Goal: Task Accomplishment & Management: Use online tool/utility

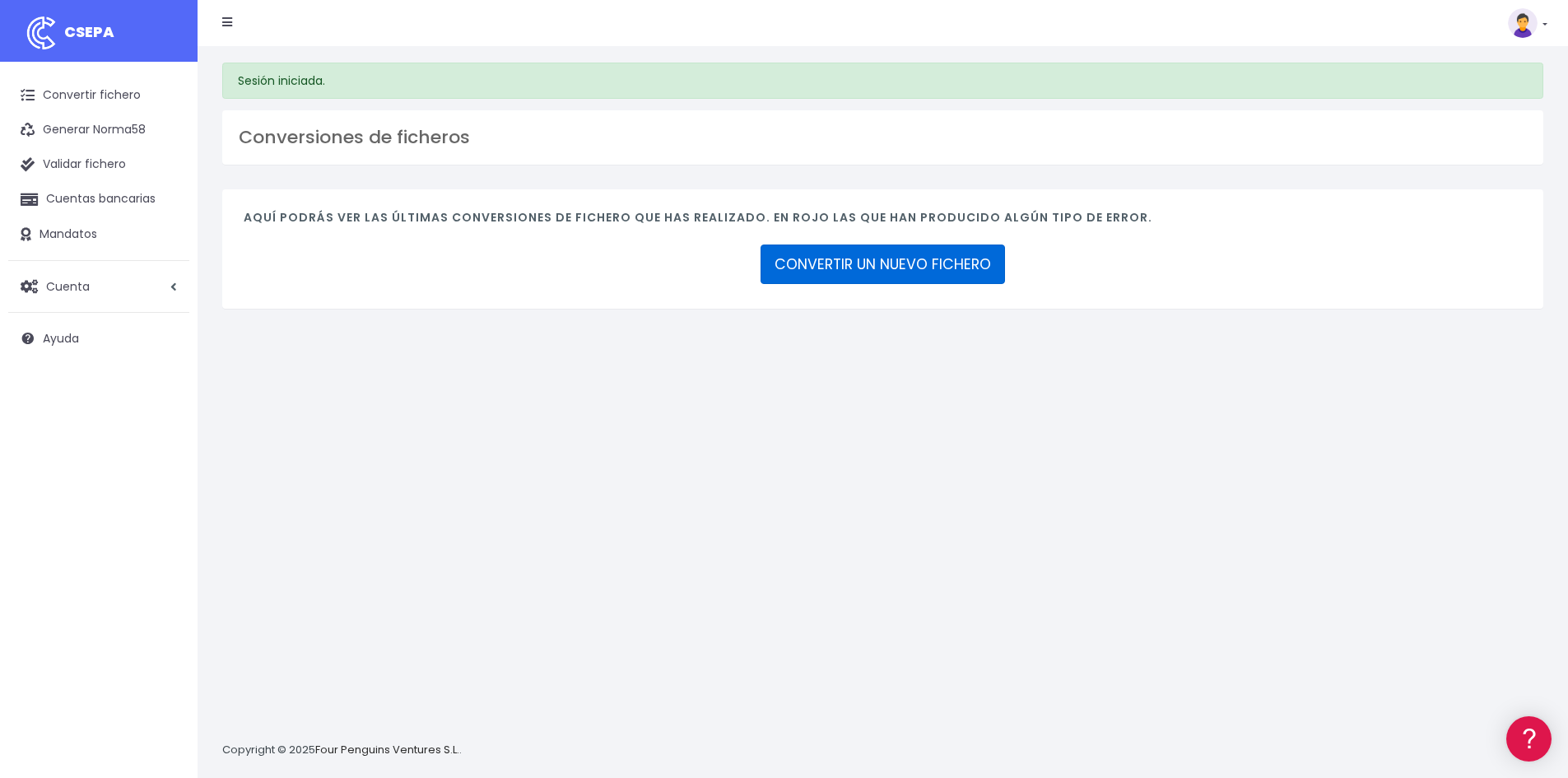
click at [848, 279] on link "CONVERTIR UN NUEVO FICHERO" at bounding box center [882, 264] width 244 height 40
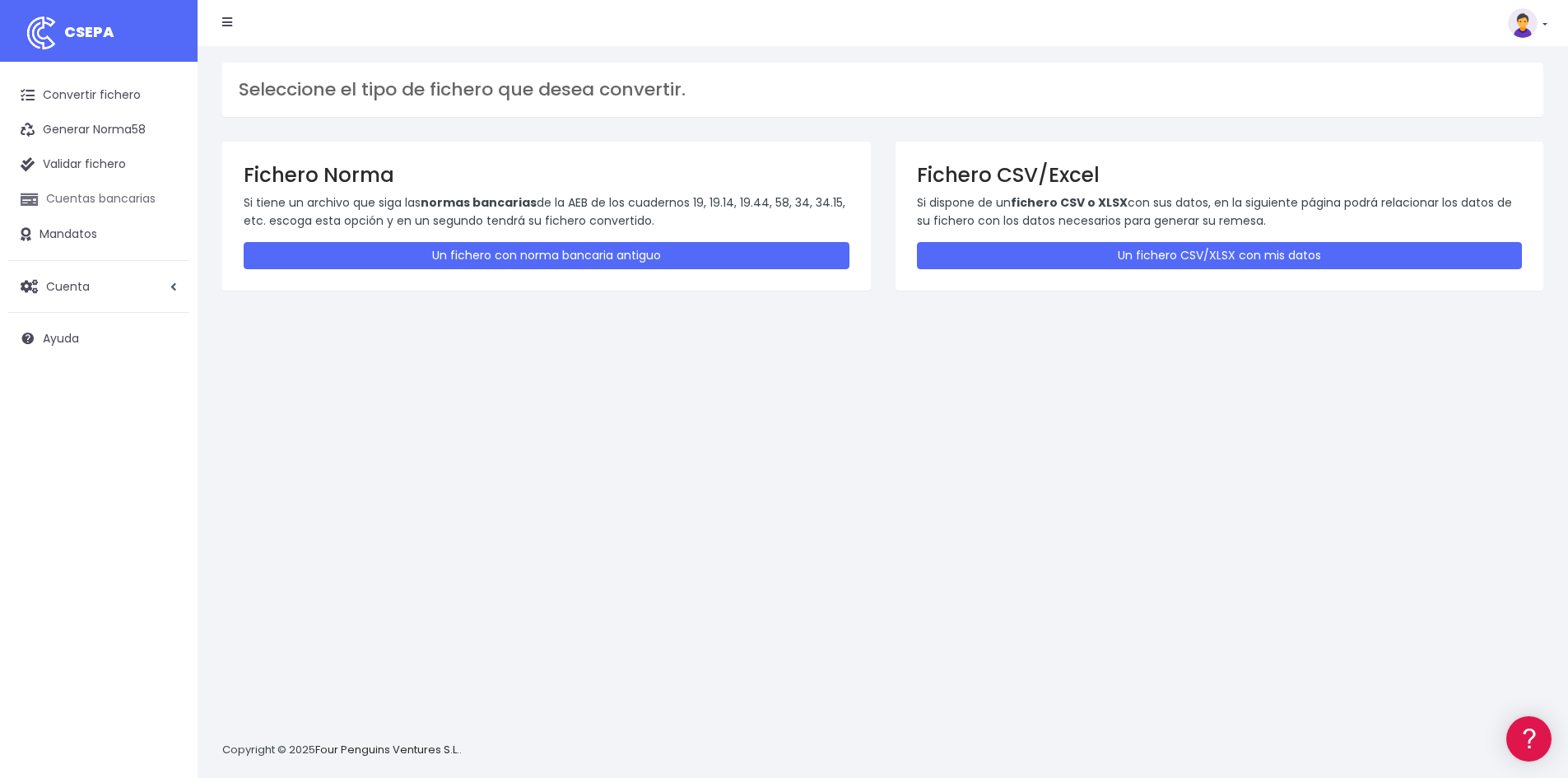
click at [113, 190] on link "Cuentas bancarias" at bounding box center [99, 199] width 181 height 35
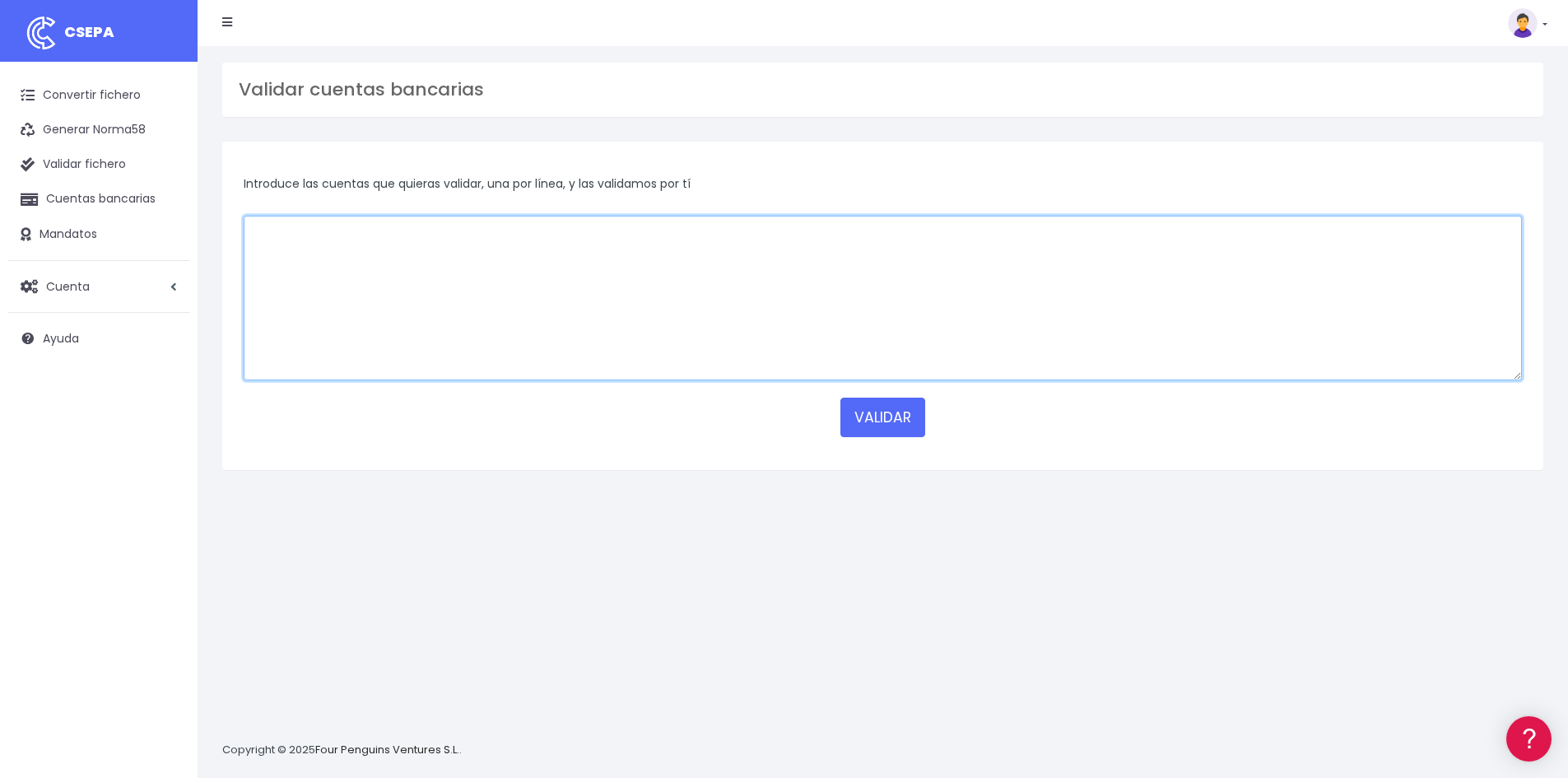
click at [330, 225] on textarea at bounding box center [882, 298] width 1278 height 164
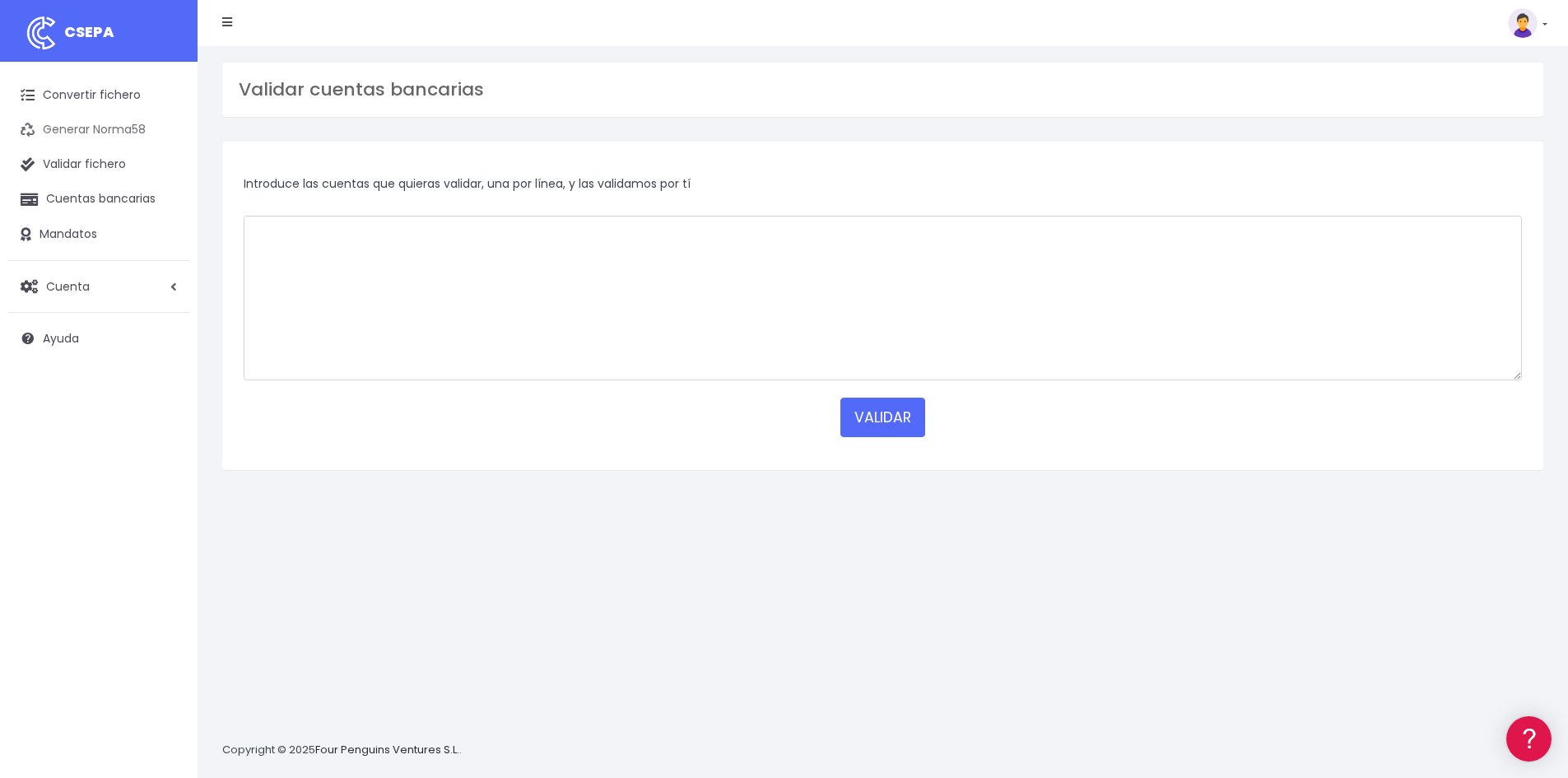
click at [134, 132] on link "Generar Norma58" at bounding box center [99, 130] width 181 height 35
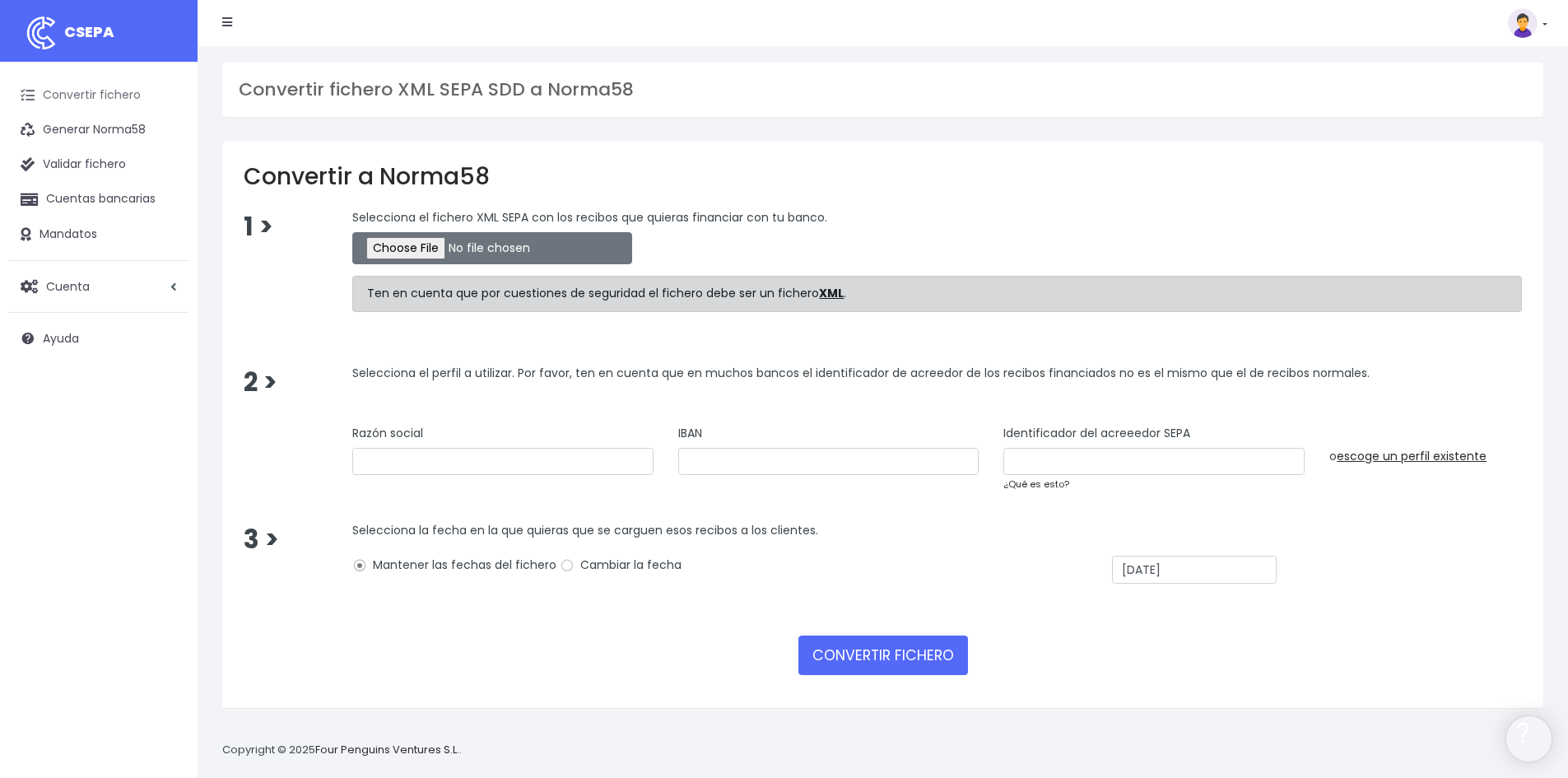
click at [135, 107] on link "Convertir fichero" at bounding box center [99, 96] width 181 height 35
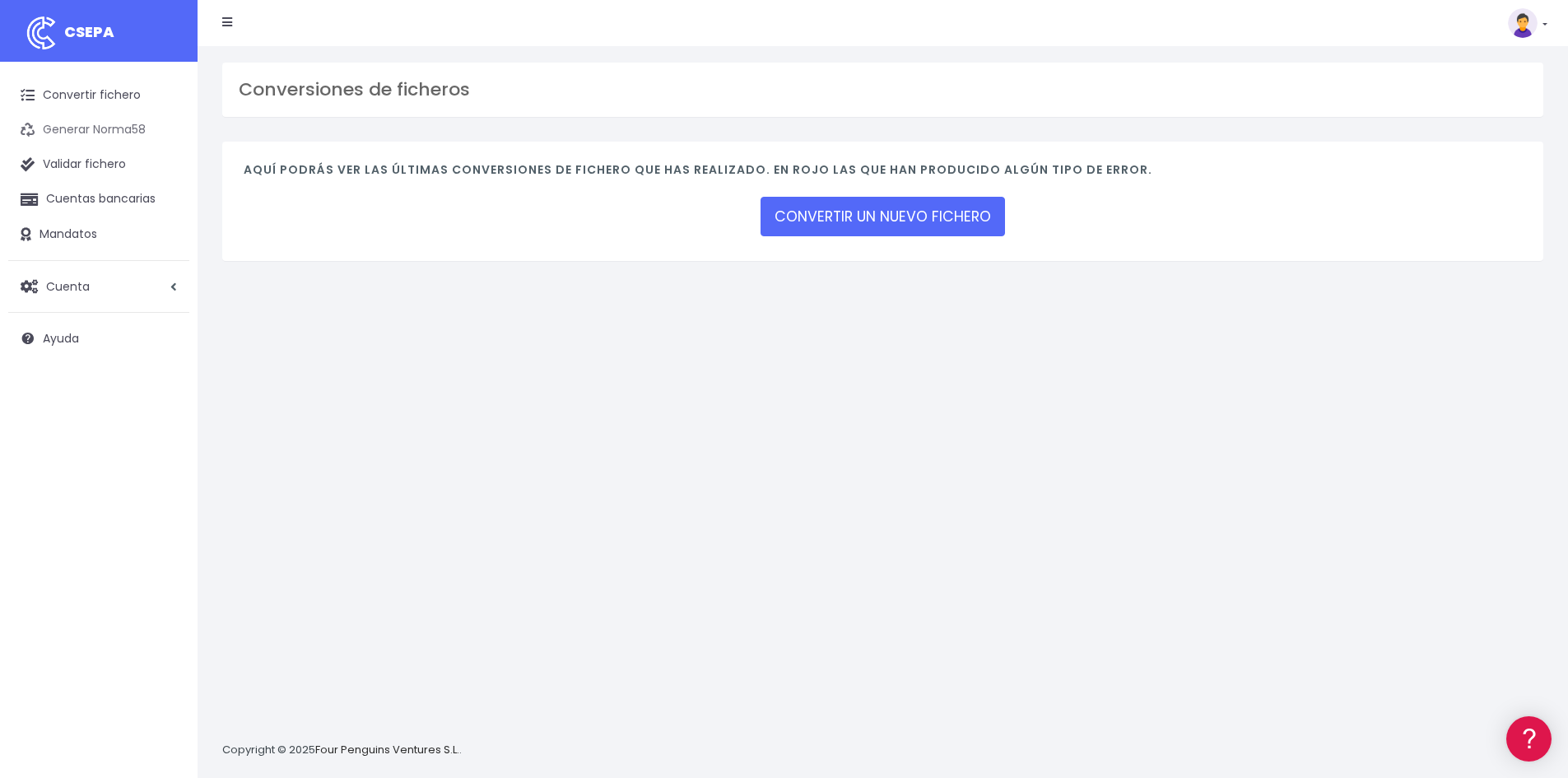
click at [145, 129] on link "Generar Norma58" at bounding box center [99, 130] width 181 height 35
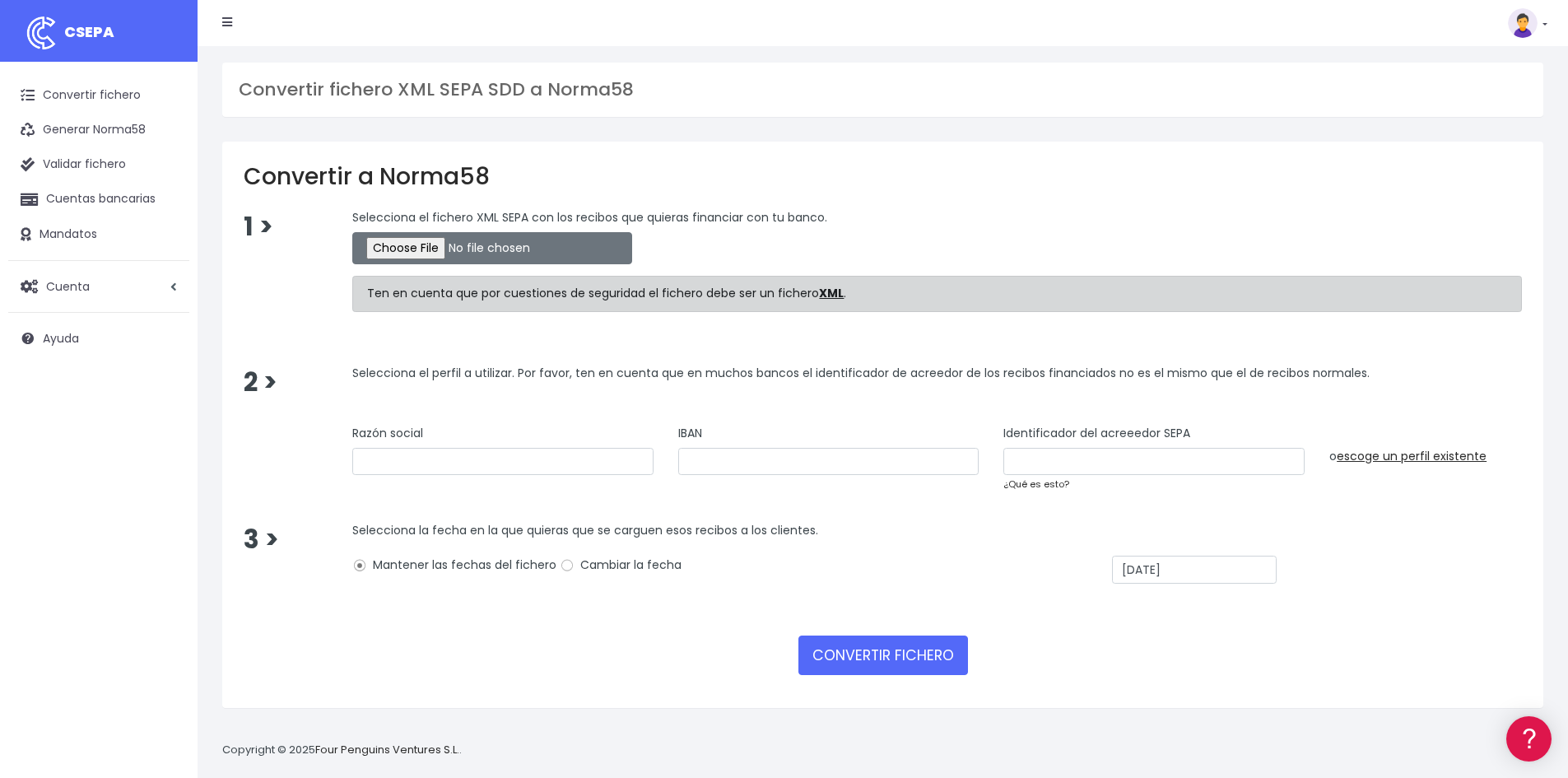
click at [143, 70] on div "Convertir fichero Generar Norma58 Validar fichero Cuentas bancarias Mandatos Cu…" at bounding box center [99, 213] width 197 height 303
click at [125, 91] on link "Convertir fichero" at bounding box center [99, 96] width 181 height 35
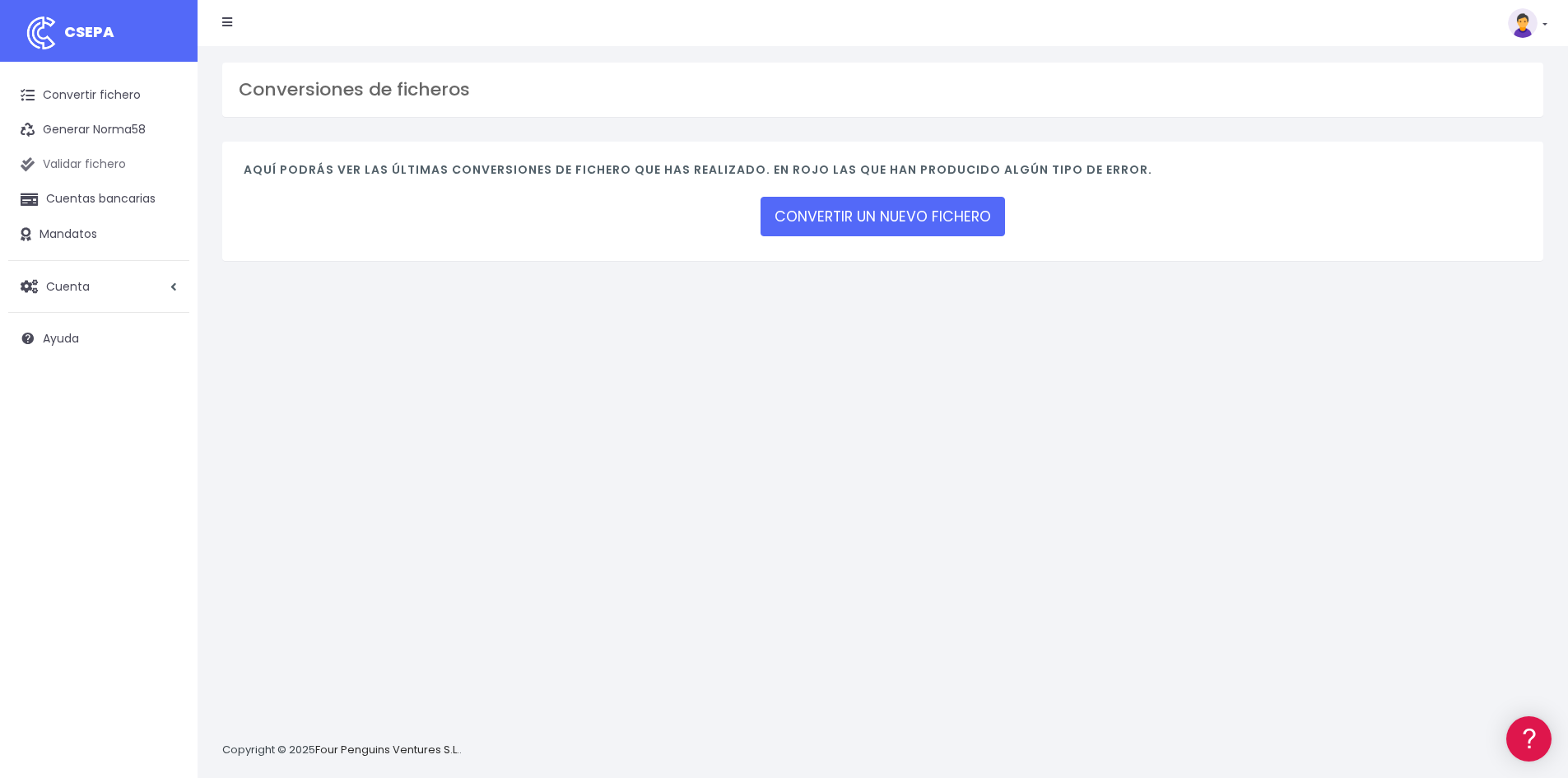
click at [125, 158] on link "Validar fichero" at bounding box center [99, 165] width 181 height 35
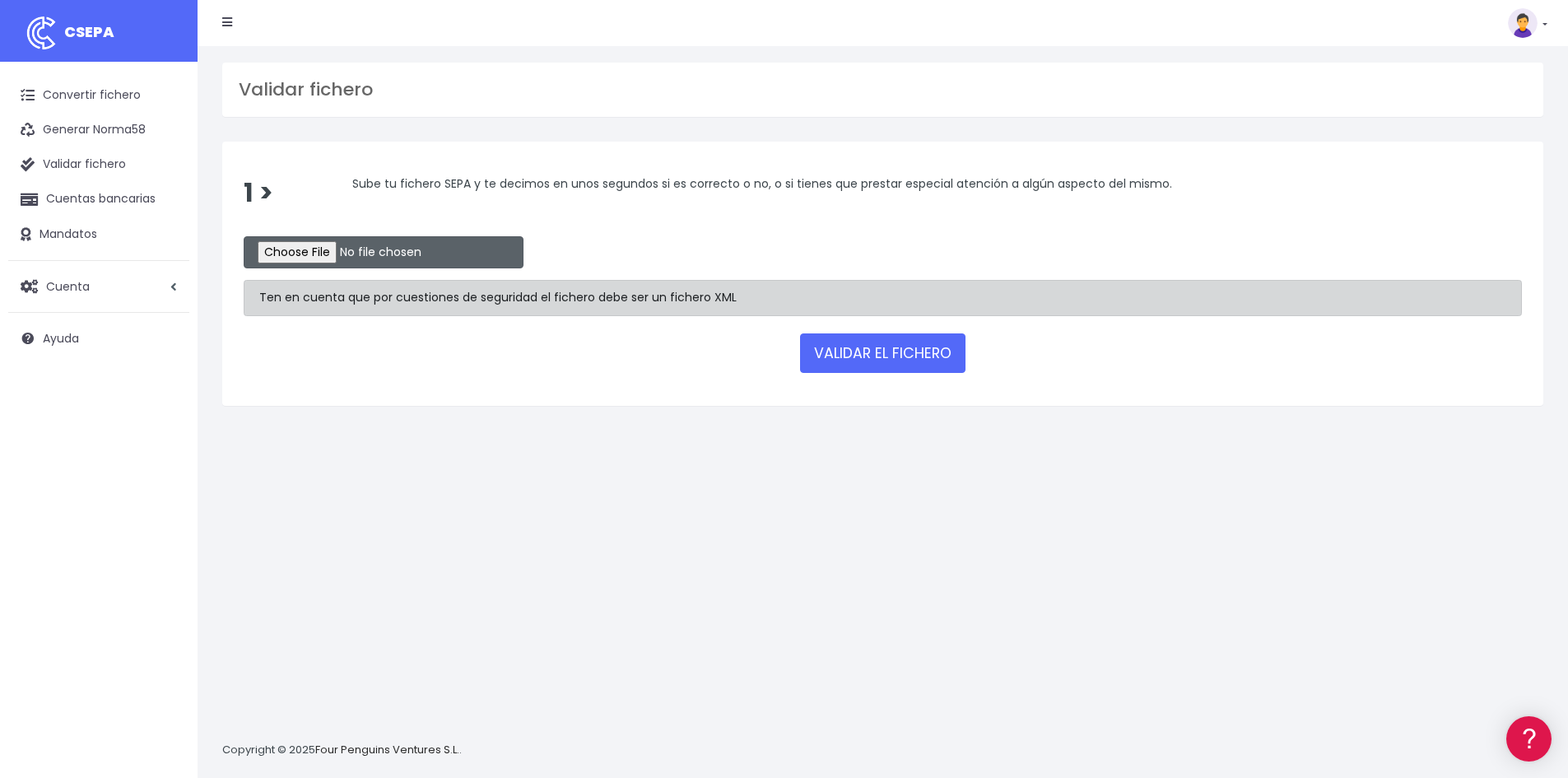
click at [292, 257] on input "file" at bounding box center [384, 252] width 280 height 32
type input "C:\fakepath\remesas.xlsx"
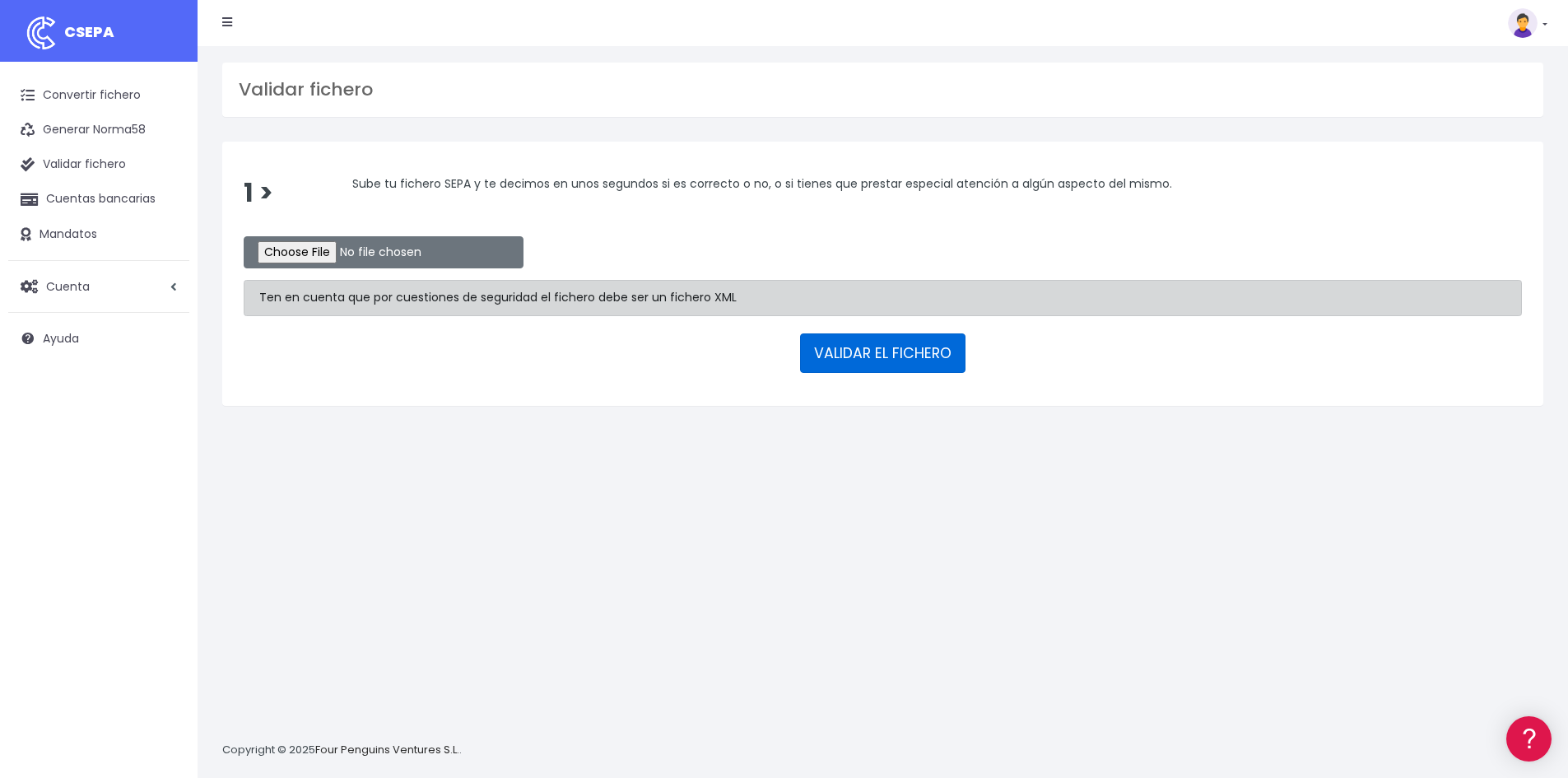
click at [854, 350] on button "VALIDAR EL FICHERO" at bounding box center [882, 353] width 165 height 40
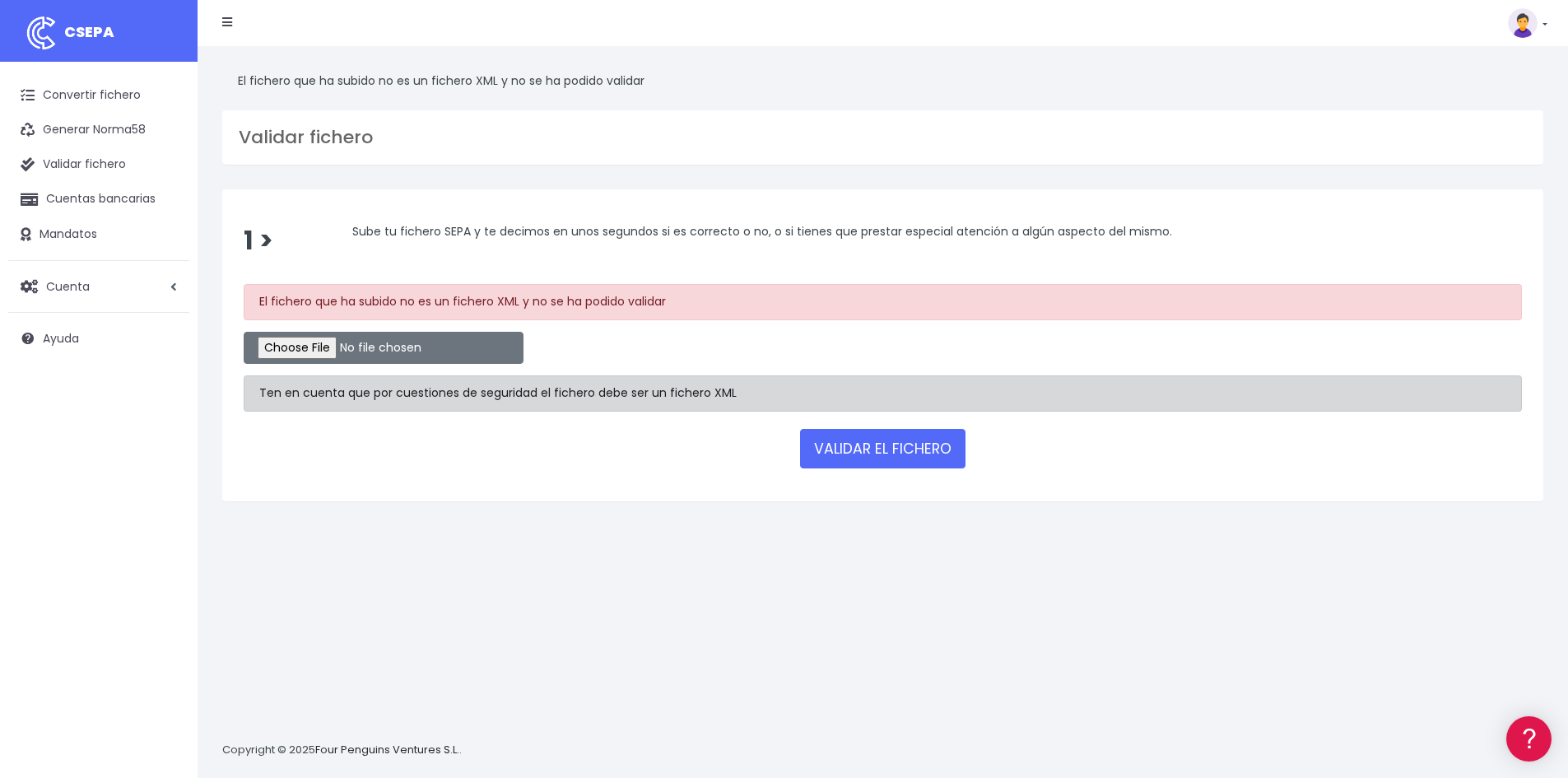
drag, startPoint x: 495, startPoint y: 297, endPoint x: 558, endPoint y: 303, distance: 63.3
click at [558, 303] on div "El fichero que ha subido no es un fichero XML y no se ha podido validar" at bounding box center [882, 302] width 1278 height 36
click at [583, 407] on div "Ten en cuenta que por cuestiones de seguridad el fichero debe ser un fichero XML" at bounding box center [882, 393] width 1278 height 36
click at [130, 91] on link "Convertir fichero" at bounding box center [99, 96] width 181 height 35
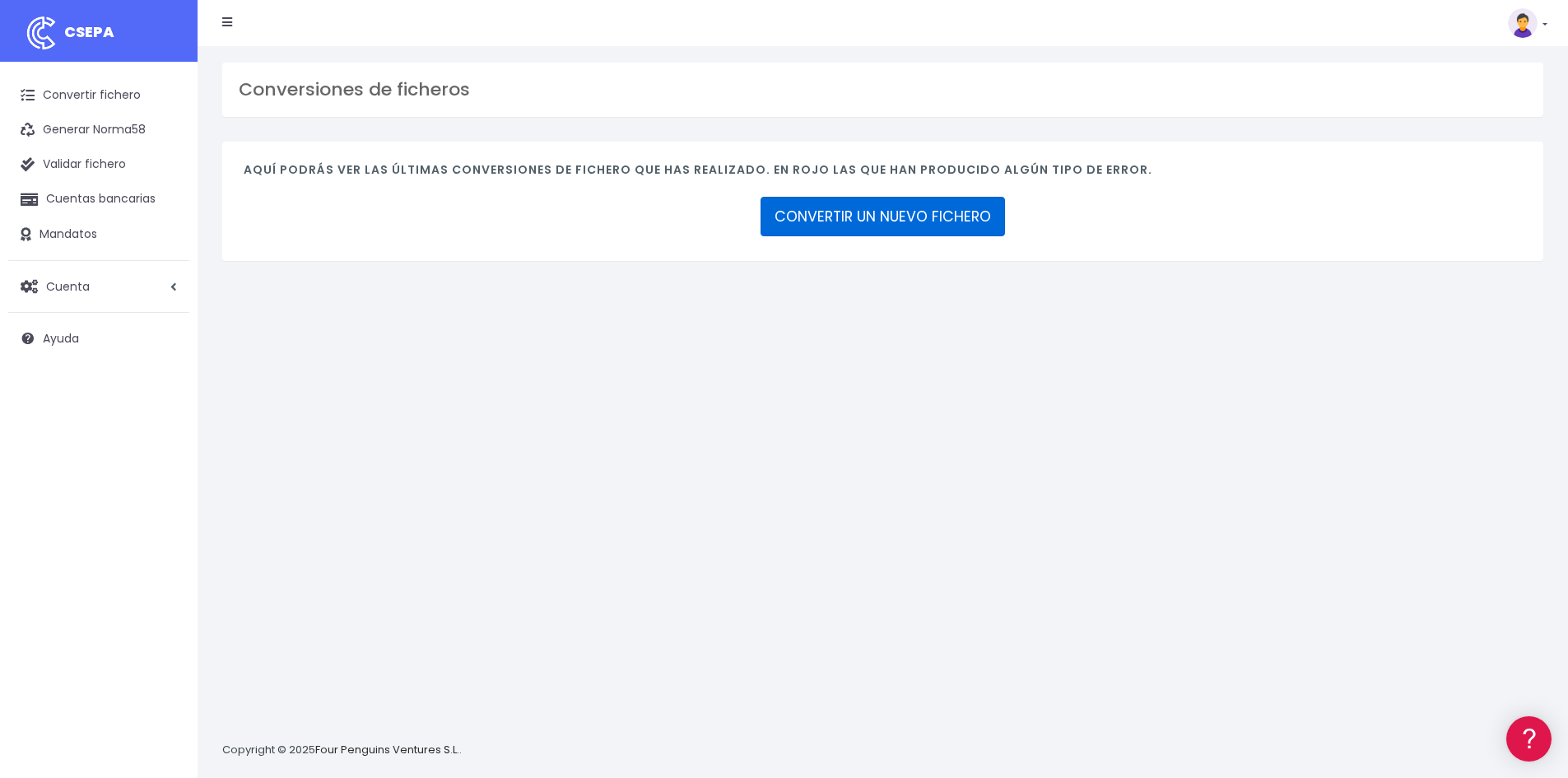
click at [781, 228] on link "CONVERTIR UN NUEVO FICHERO" at bounding box center [882, 216] width 244 height 40
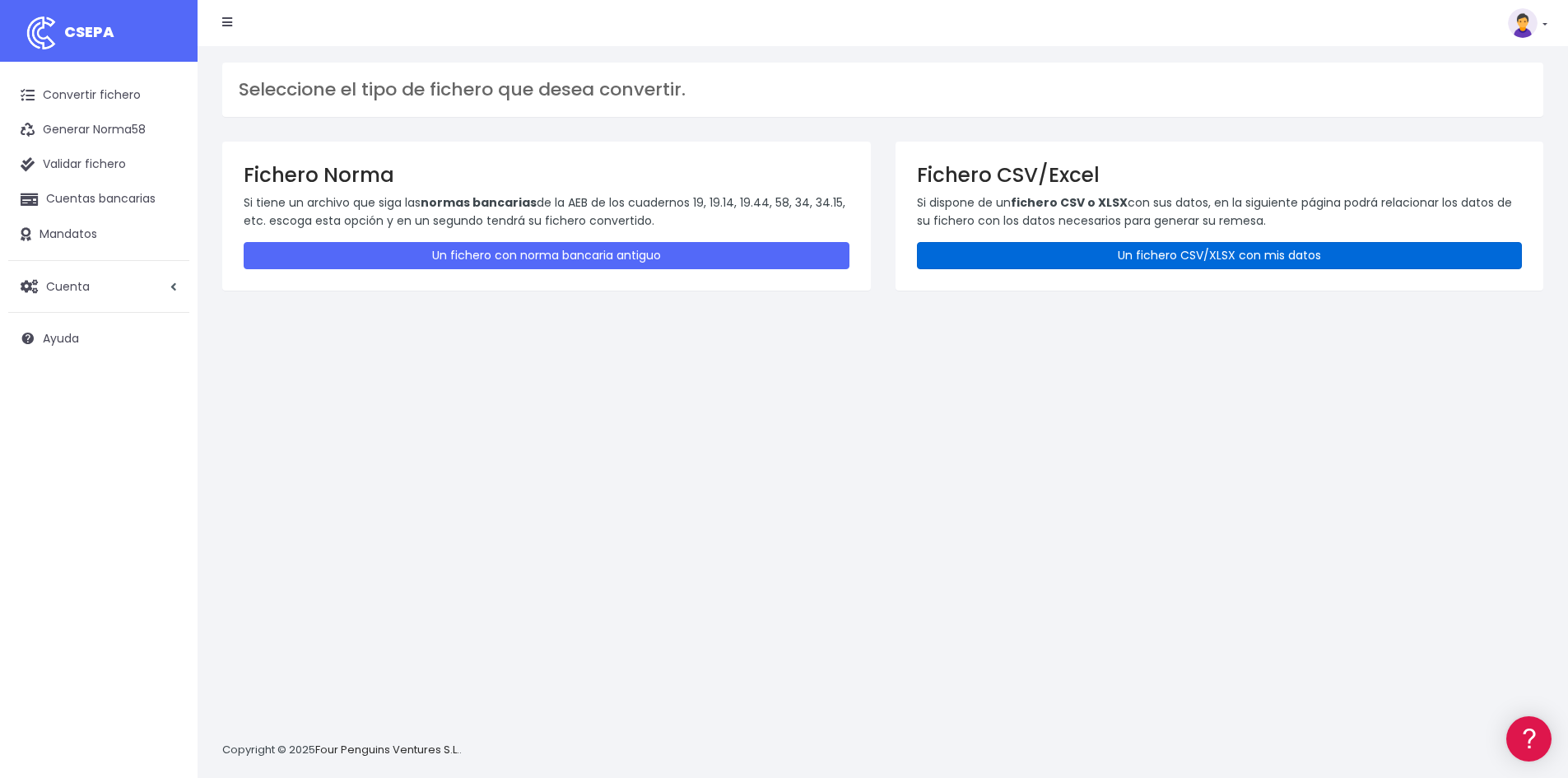
click at [979, 260] on link "Un fichero CSV/XLSX con mis datos" at bounding box center [1219, 255] width 606 height 27
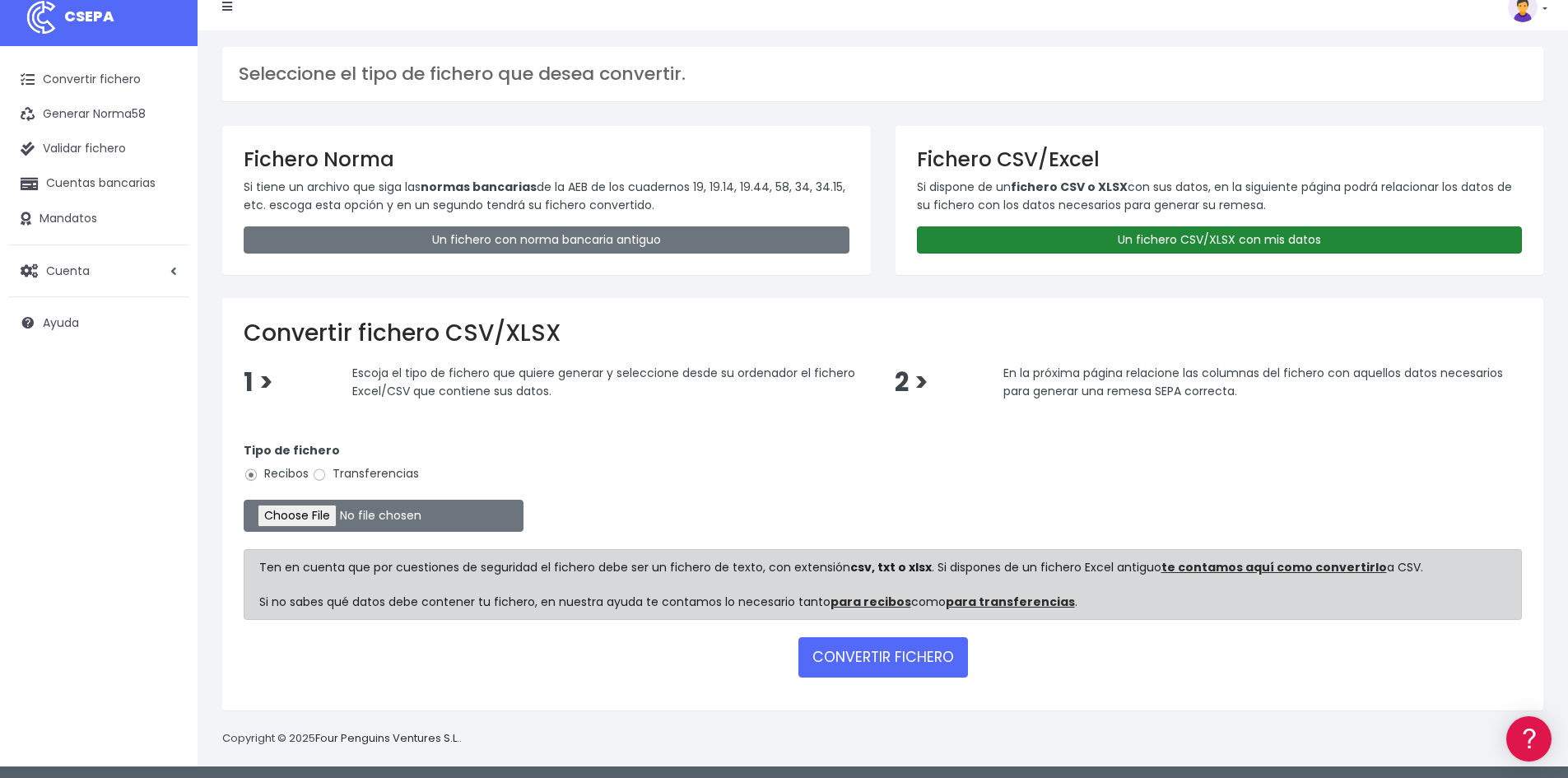
scroll to position [19, 0]
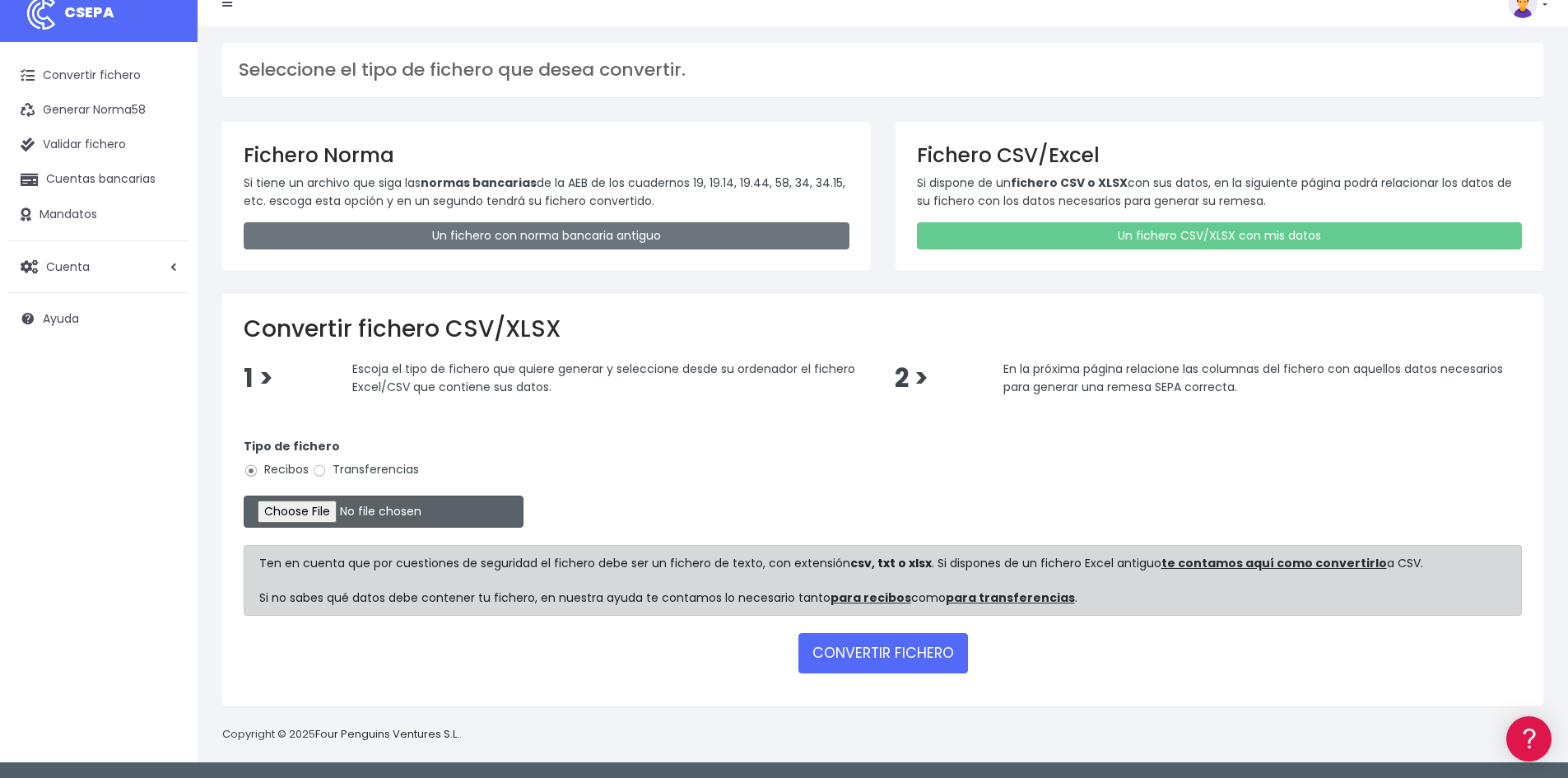
click at [299, 509] on input "file" at bounding box center [384, 511] width 280 height 32
type input "C:\fakepath\remesas.xlsx"
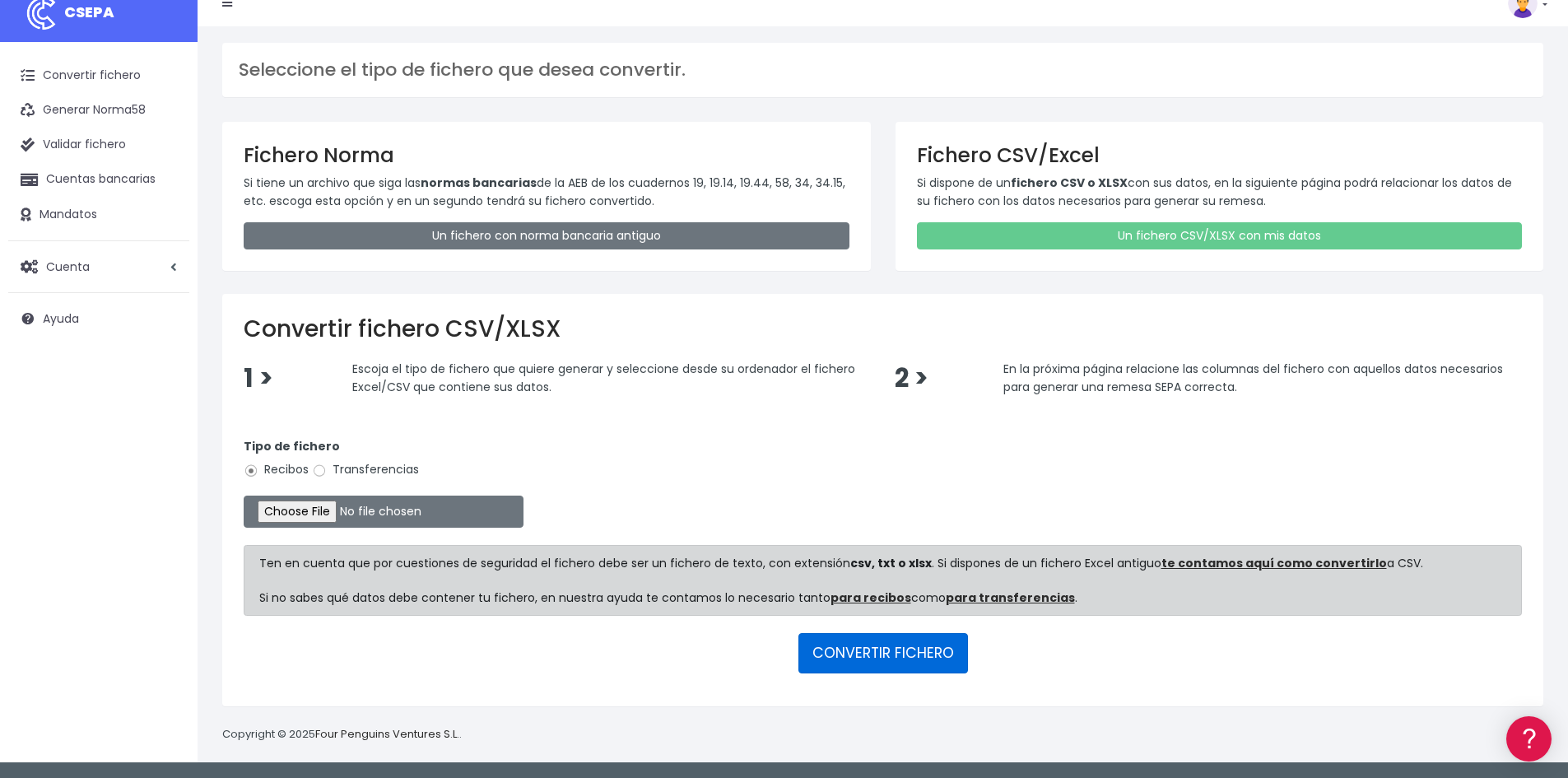
click at [854, 653] on button "CONVERTIR FICHERO" at bounding box center [883, 652] width 170 height 40
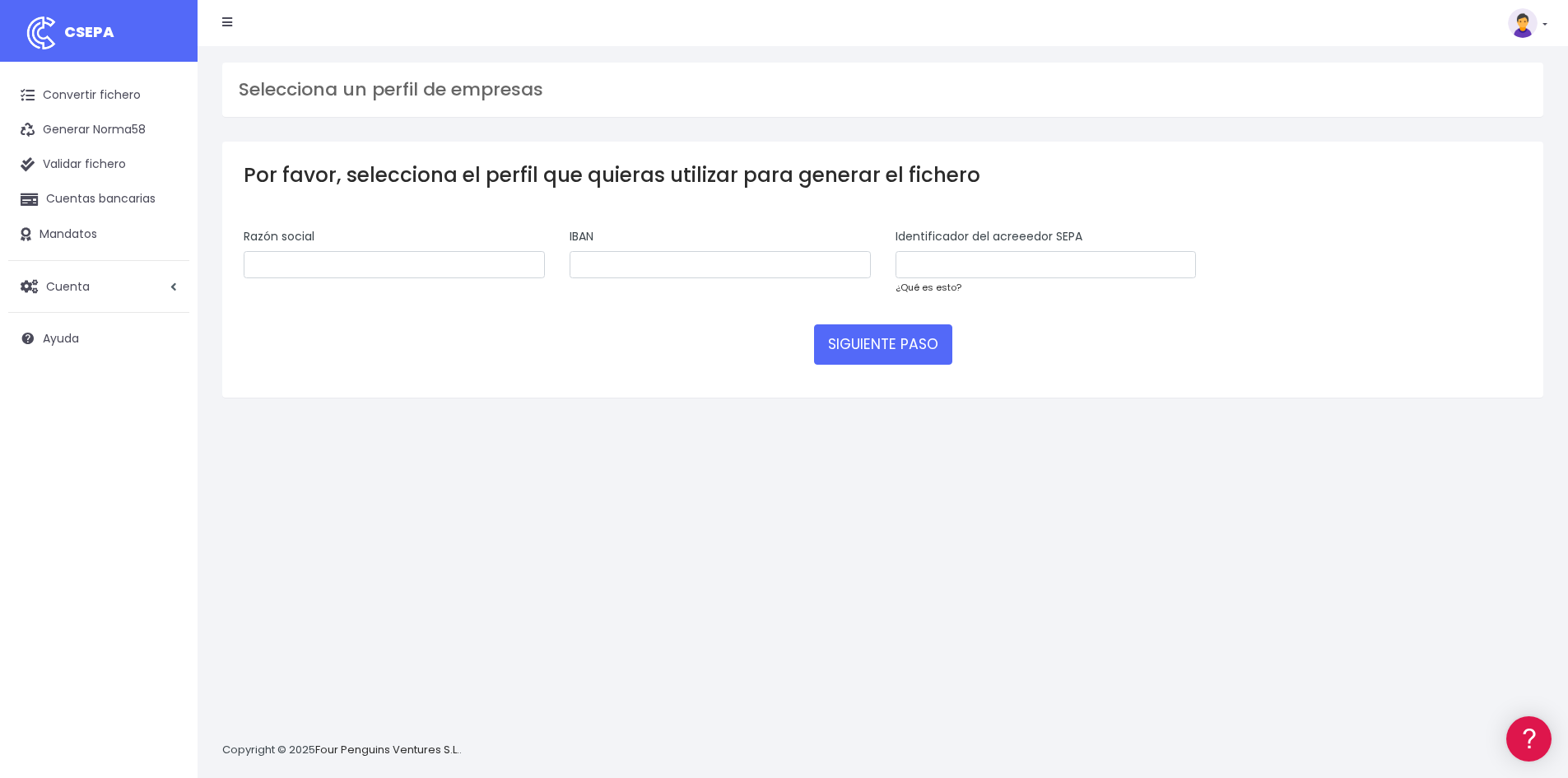
click at [942, 285] on link "¿Qué es esto?" at bounding box center [928, 288] width 66 height 14
